Goal: Check status: Check status

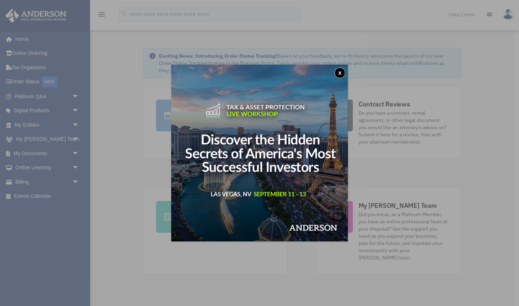
click at [341, 74] on button "x" at bounding box center [339, 72] width 11 height 11
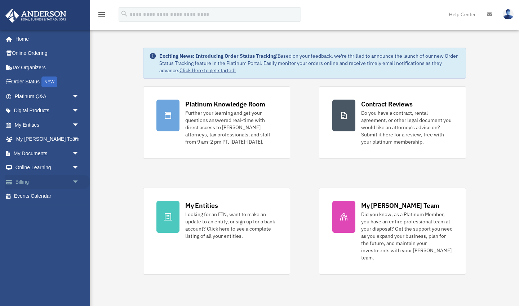
click at [49, 176] on link "Billing arrow_drop_down" at bounding box center [47, 181] width 85 height 14
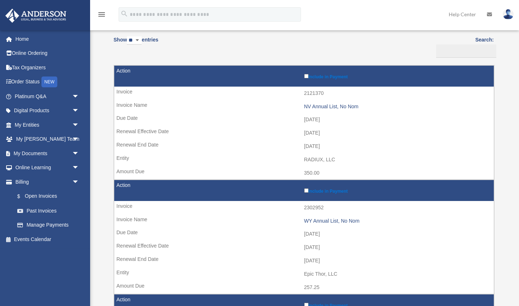
scroll to position [61, 0]
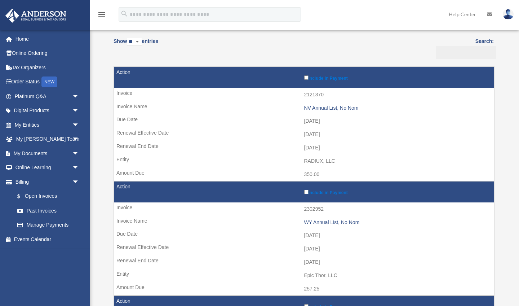
click at [209, 136] on td "[DATE]" at bounding box center [304, 135] width 380 height 14
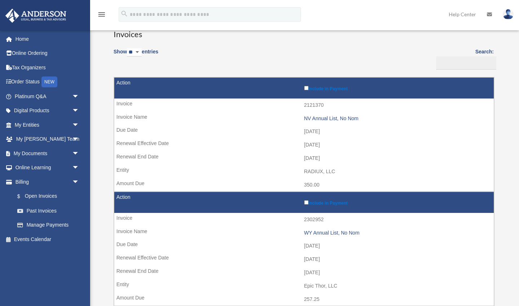
scroll to position [47, 0]
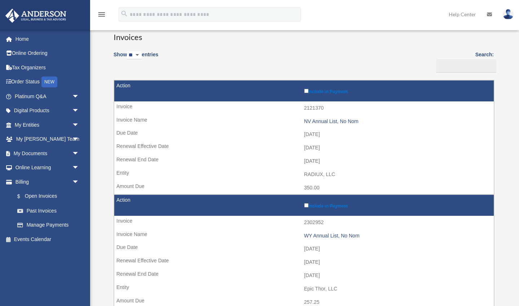
click at [130, 105] on td "2121370" at bounding box center [304, 108] width 380 height 14
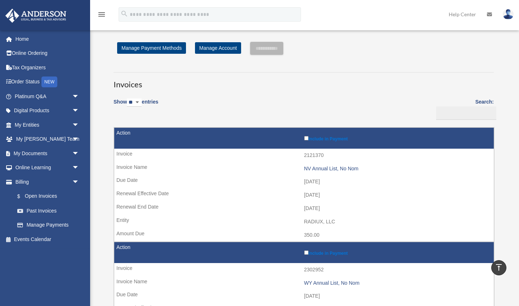
scroll to position [0, 0]
click at [152, 191] on td "[DATE]" at bounding box center [304, 195] width 380 height 14
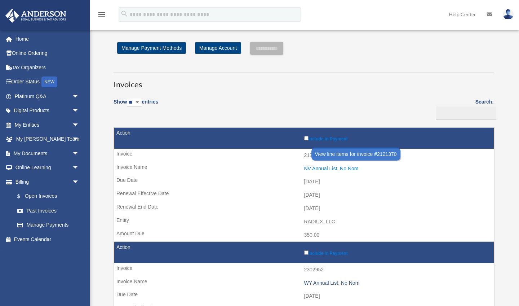
click at [336, 168] on div "NV Annual List, No Nom" at bounding box center [397, 168] width 186 height 6
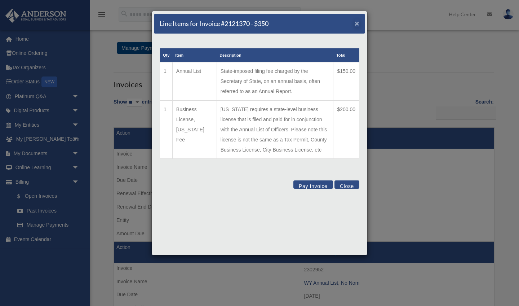
click at [359, 22] on span "×" at bounding box center [357, 23] width 5 height 8
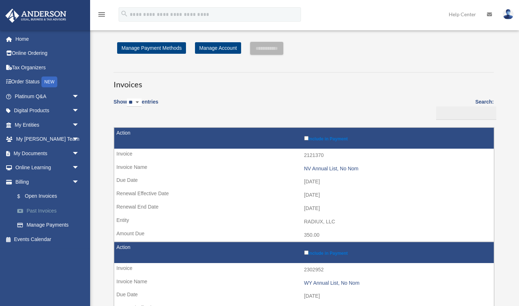
click at [42, 208] on link "Past Invoices" at bounding box center [50, 210] width 80 height 14
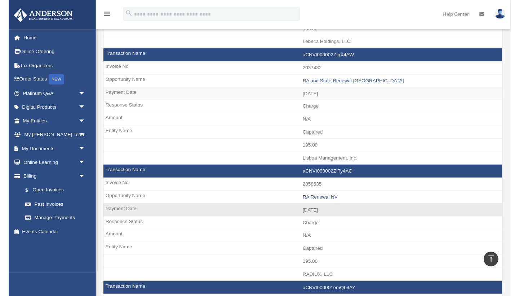
scroll to position [158, 0]
